Goal: Complete application form

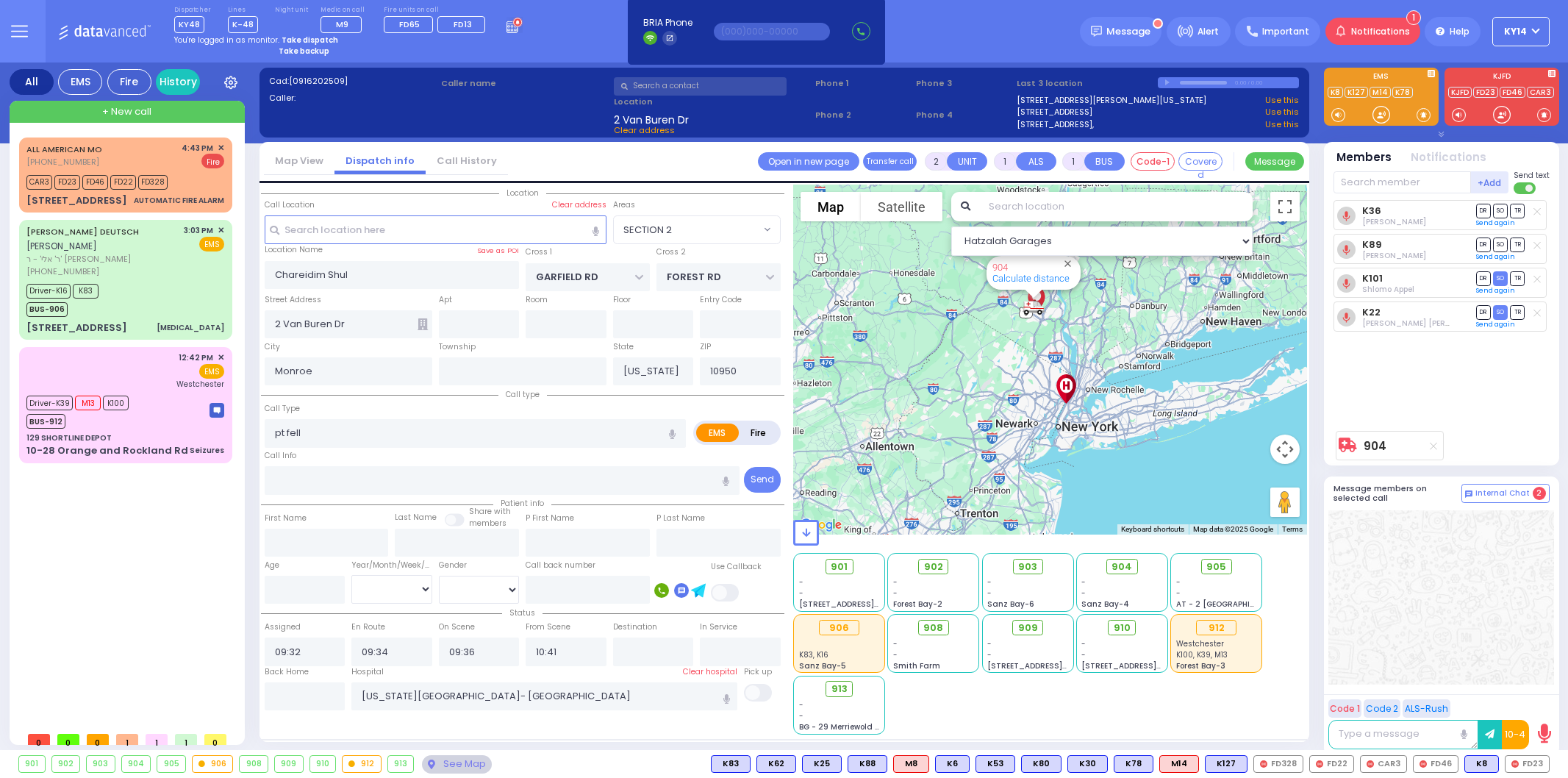
select select "SECTION 2"
select select
click at [295, 272] on input "Chareidim Shul" at bounding box center [392, 275] width 255 height 28
click at [554, 329] on input "text" at bounding box center [566, 325] width 81 height 28
click at [515, 378] on input "text" at bounding box center [523, 371] width 168 height 28
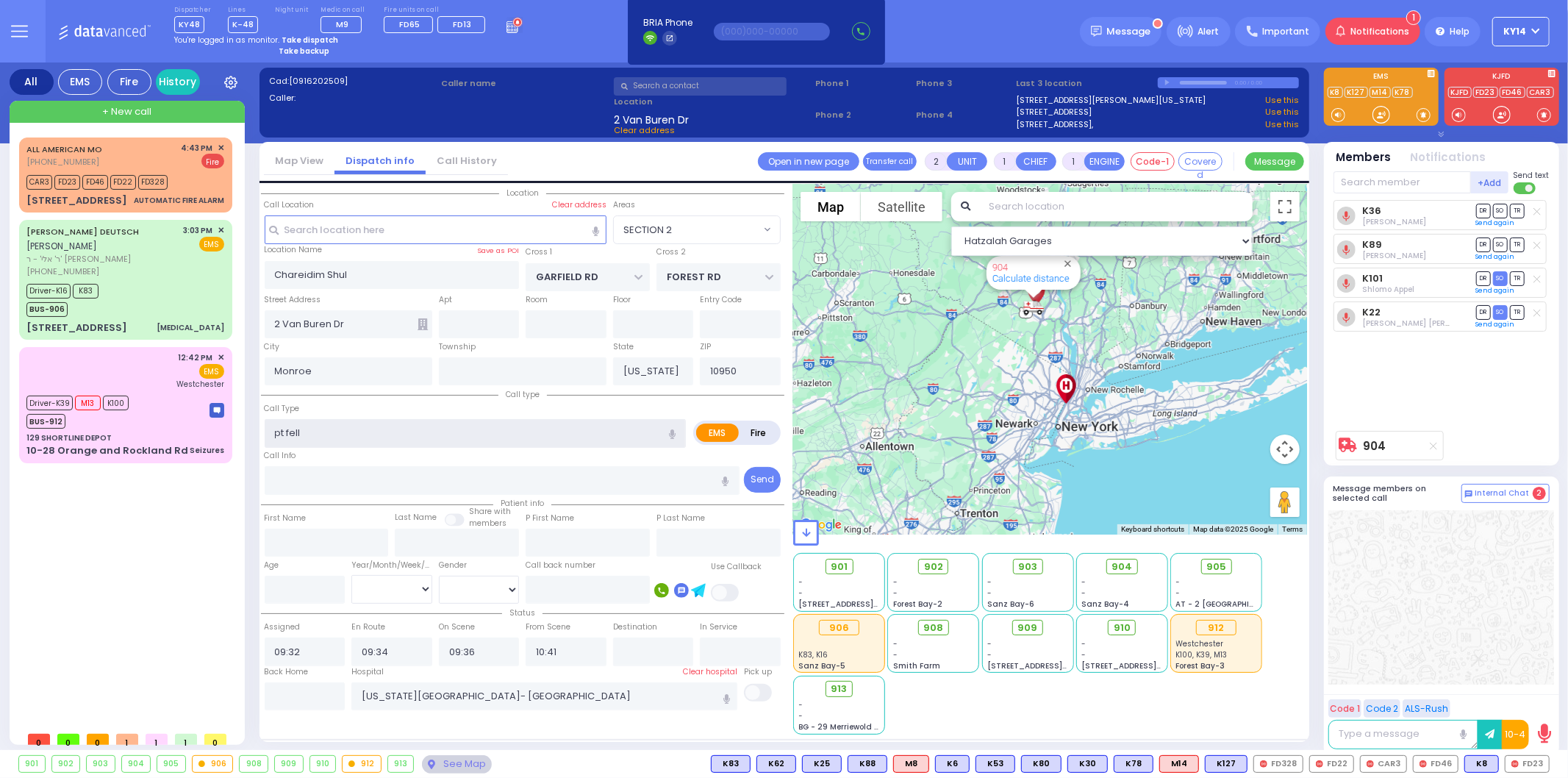
click at [400, 431] on input "pt fell" at bounding box center [475, 433] width 422 height 28
click at [386, 489] on input "text" at bounding box center [502, 480] width 474 height 28
click at [356, 424] on input "pt fell" at bounding box center [475, 433] width 422 height 28
click at [145, 498] on div "ALL AMERICAN MO [PHONE_NUMBER] 4:43 PM ✕ CAR3 FD23" at bounding box center [129, 430] width 219 height 587
